Goal: Task Accomplishment & Management: Complete application form

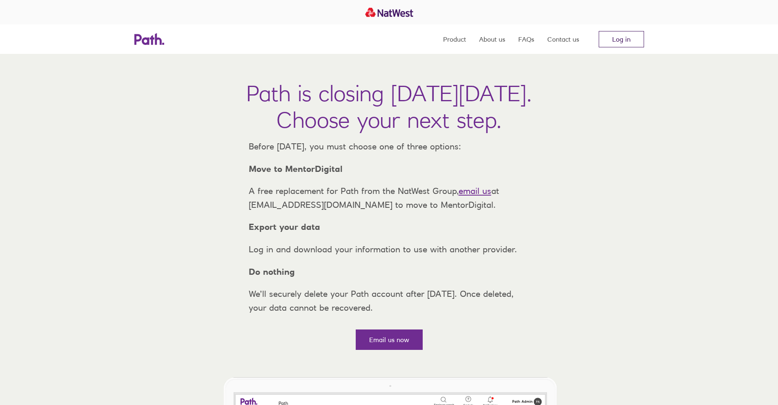
click at [620, 39] on link "Log in" at bounding box center [621, 39] width 45 height 16
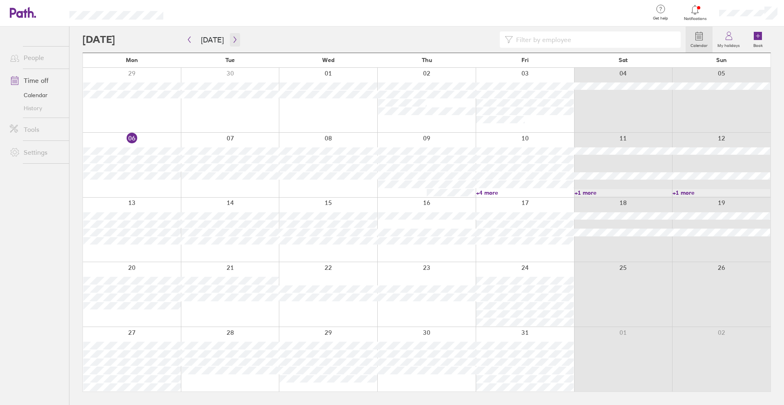
click at [232, 40] on icon "button" at bounding box center [235, 39] width 6 height 7
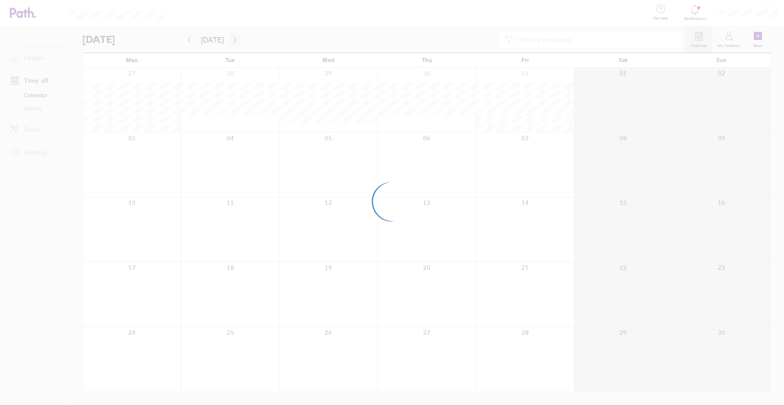
click at [231, 40] on div at bounding box center [392, 202] width 784 height 405
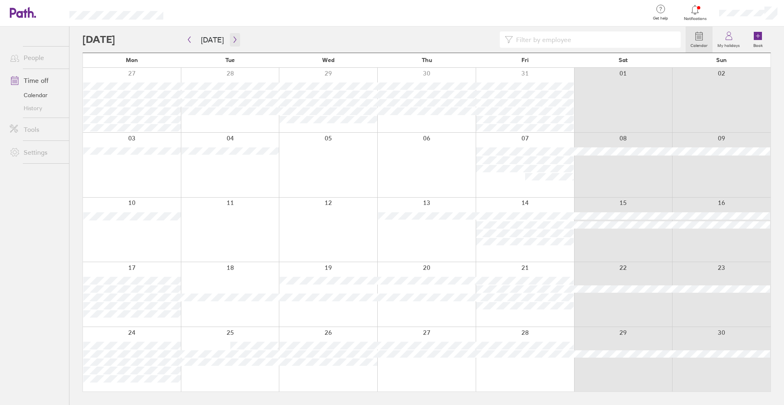
click at [234, 40] on icon "button" at bounding box center [235, 39] width 6 height 7
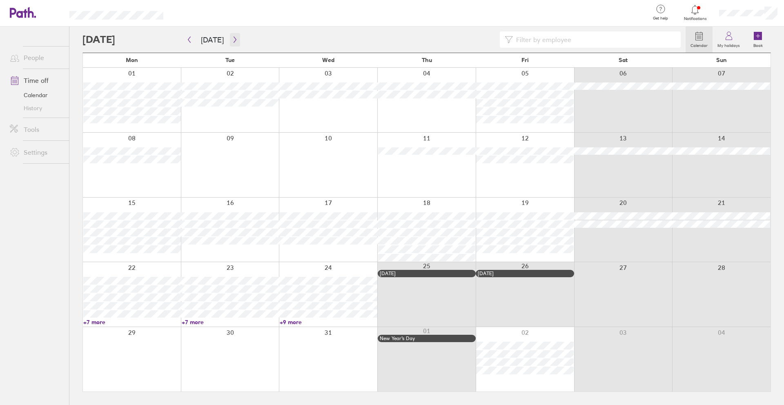
click at [234, 40] on icon "button" at bounding box center [235, 39] width 6 height 7
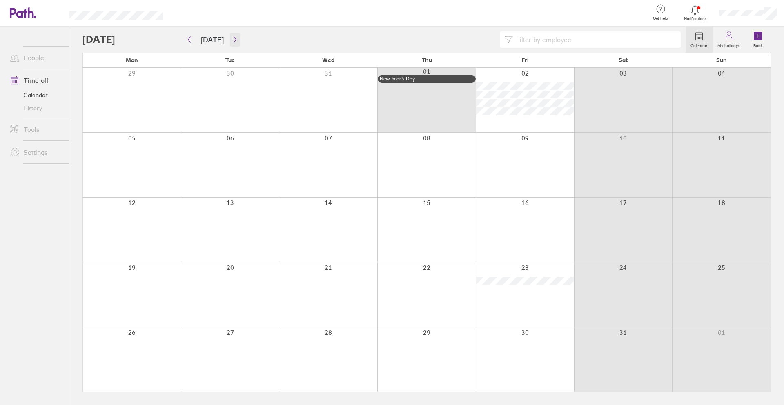
click at [234, 40] on icon "button" at bounding box center [235, 39] width 6 height 7
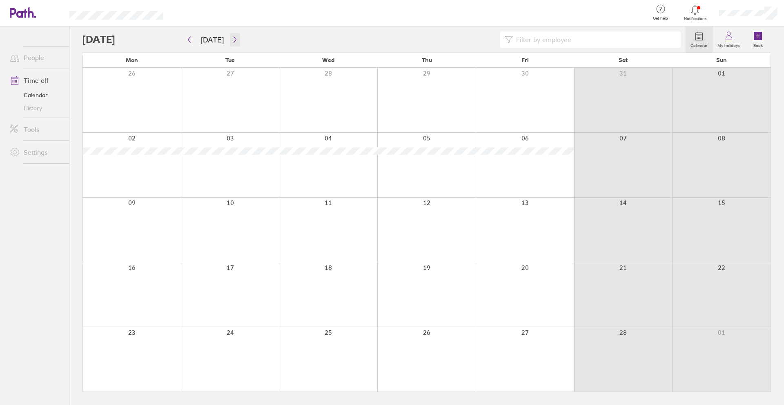
click at [234, 40] on icon "button" at bounding box center [235, 39] width 6 height 7
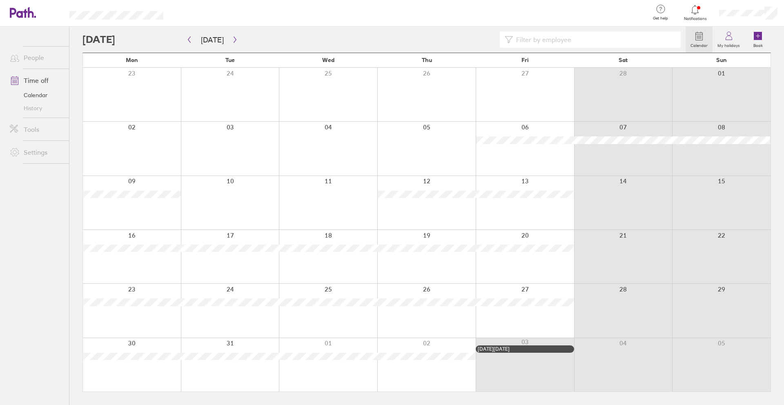
click at [238, 42] on div at bounding box center [383, 39] width 603 height 16
click at [236, 42] on button "button" at bounding box center [235, 39] width 10 height 13
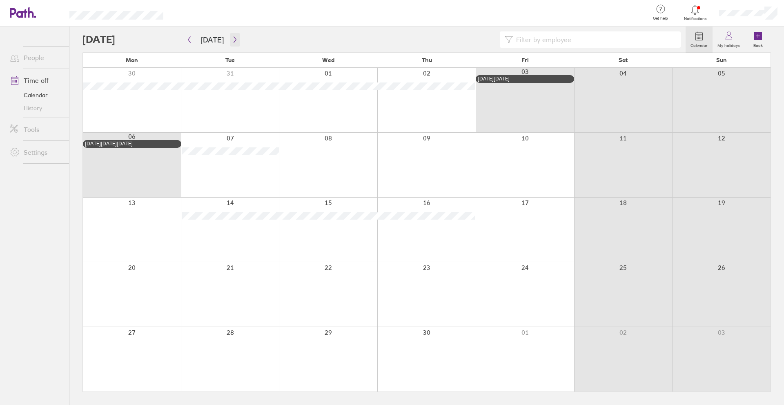
click at [234, 40] on icon "button" at bounding box center [235, 39] width 6 height 7
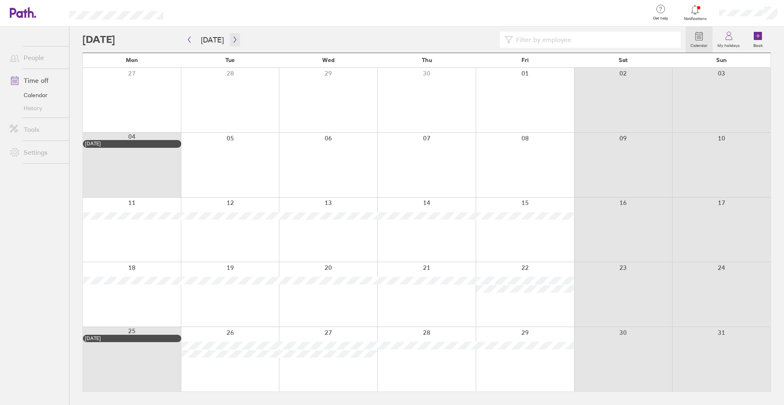
click at [232, 43] on button "button" at bounding box center [235, 39] width 10 height 13
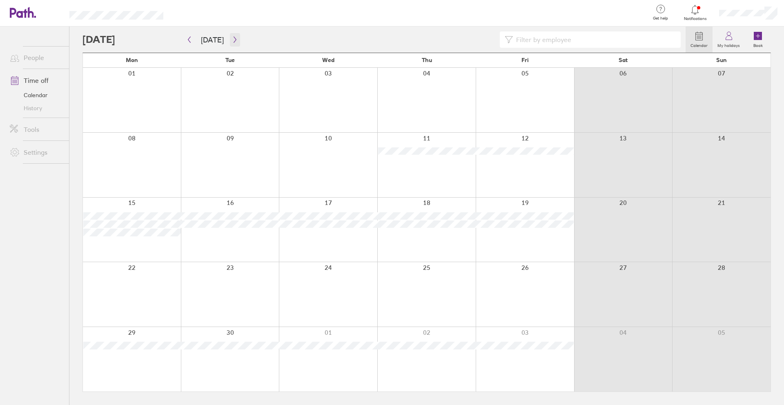
click at [234, 41] on icon "button" at bounding box center [235, 39] width 6 height 7
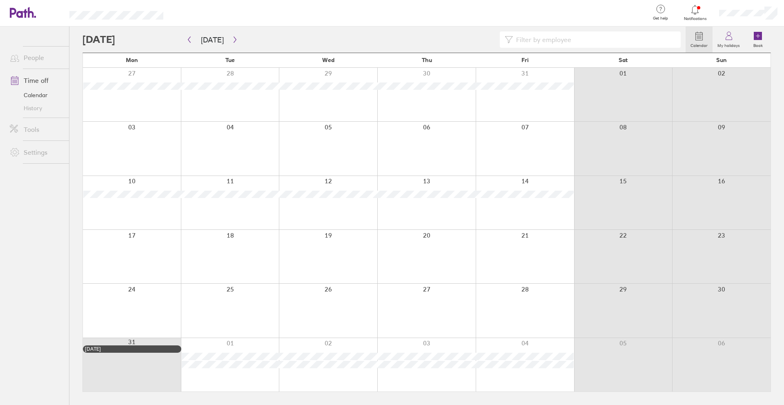
click at [697, 39] on icon at bounding box center [699, 36] width 10 height 10
click at [731, 36] on icon at bounding box center [729, 36] width 10 height 10
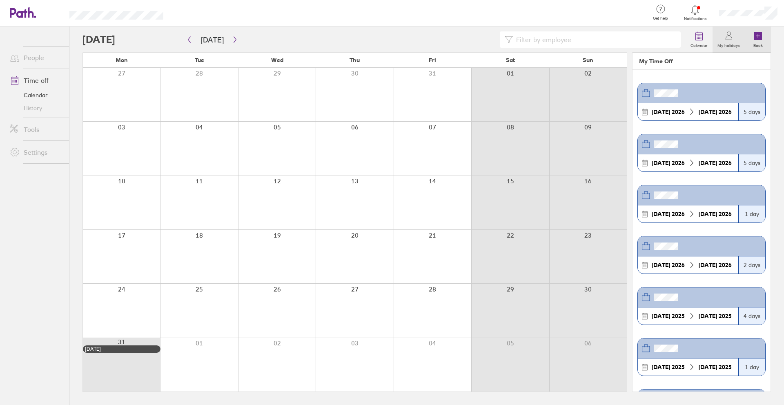
click at [756, 35] on icon at bounding box center [758, 36] width 8 height 8
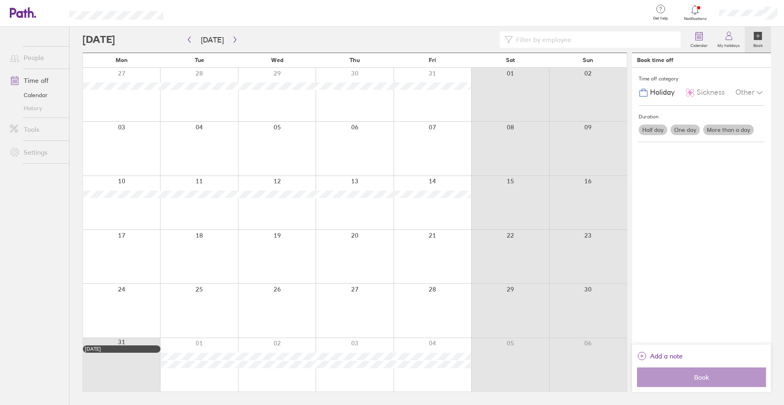
click at [715, 129] on label "More than a day" at bounding box center [728, 130] width 51 height 11
click at [0, 0] on input "More than a day" at bounding box center [0, 0] width 0 height 0
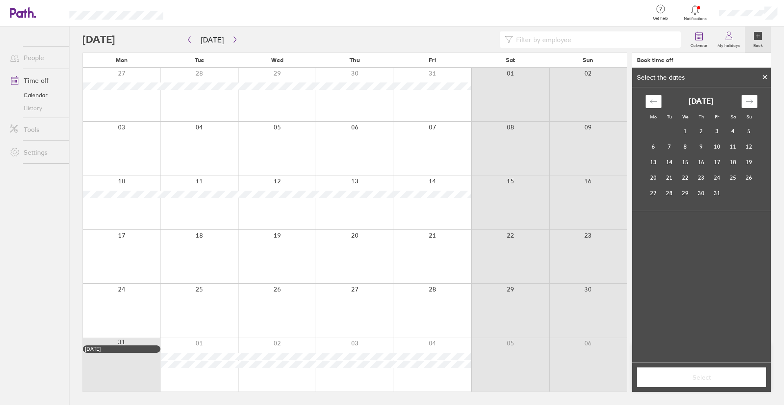
click at [750, 103] on icon "Move forward to switch to the next month." at bounding box center [750, 102] width 8 height 8
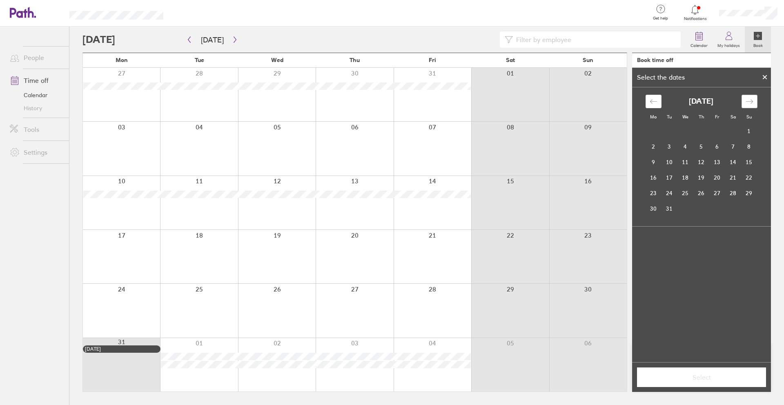
click at [750, 103] on icon "Move forward to switch to the next month." at bounding box center [750, 102] width 8 height 8
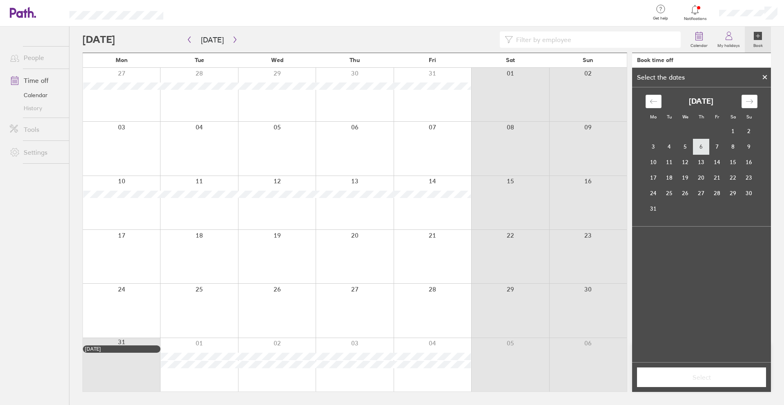
click at [704, 147] on td "6" at bounding box center [701, 147] width 16 height 16
click at [718, 146] on td "7" at bounding box center [717, 147] width 16 height 16
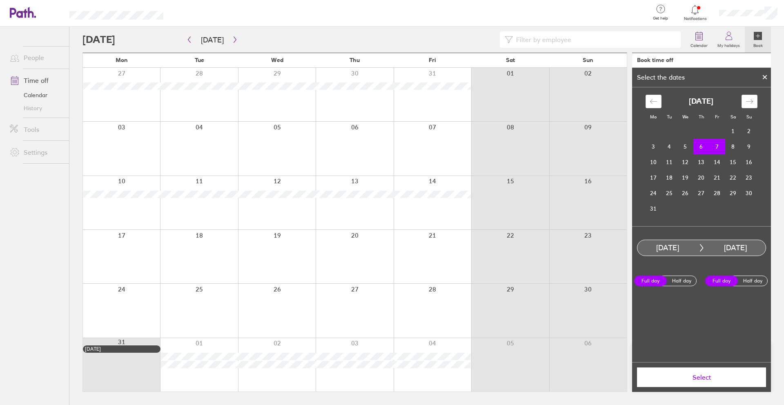
click at [698, 381] on button "Select" at bounding box center [701, 378] width 129 height 20
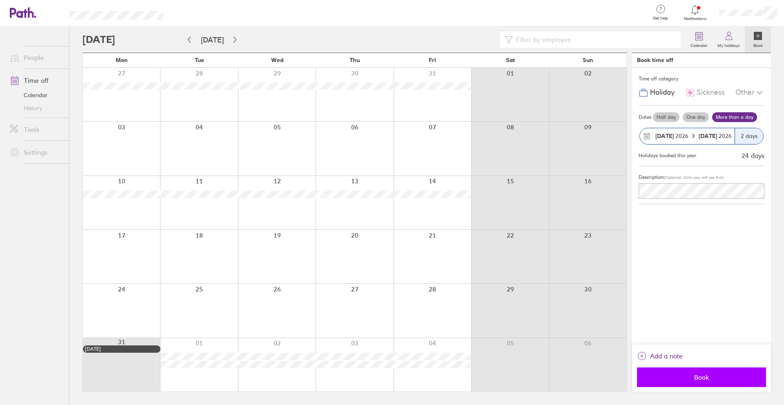
click at [697, 378] on span "Book" at bounding box center [702, 377] width 118 height 7
